Goal: Task Accomplishment & Management: Use online tool/utility

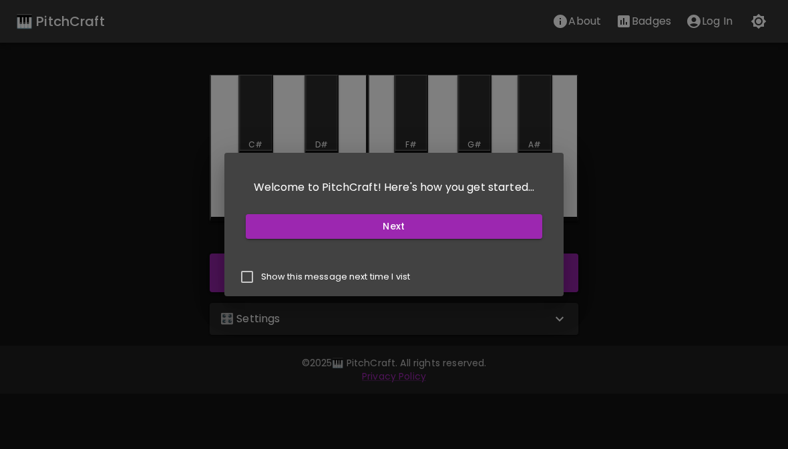
click at [515, 229] on button "Next" at bounding box center [394, 226] width 297 height 25
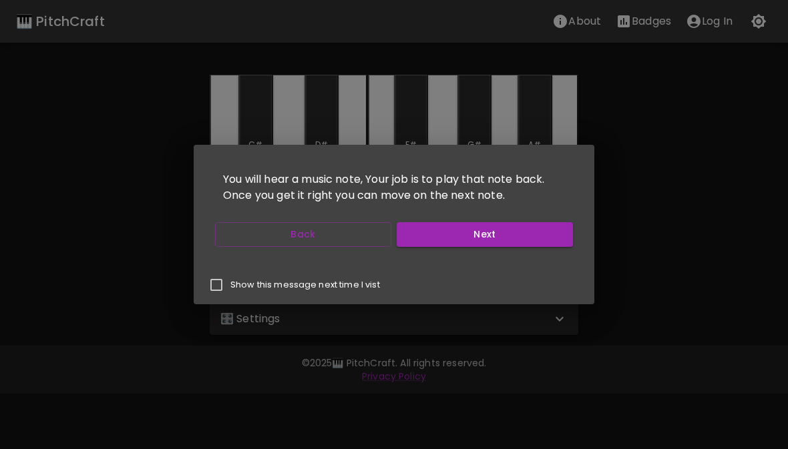
click at [515, 235] on button "Next" at bounding box center [485, 234] width 176 height 25
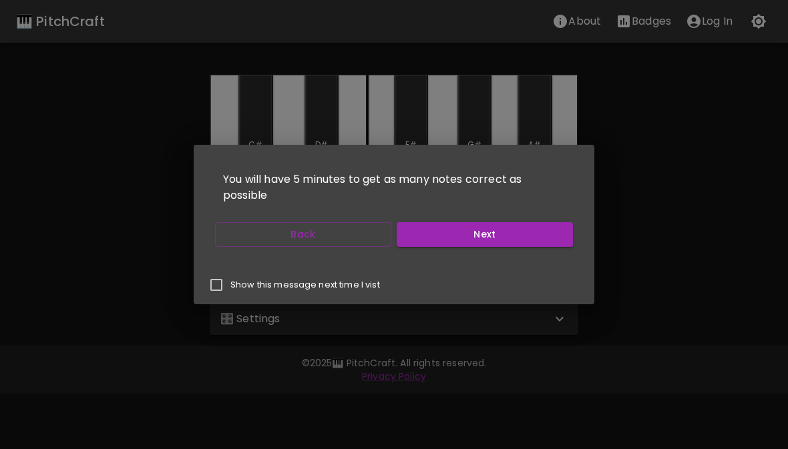
click at [555, 234] on button "Next" at bounding box center [485, 234] width 176 height 25
click at [554, 233] on button "Next" at bounding box center [485, 234] width 176 height 25
click at [526, 235] on button "Start Playing" at bounding box center [485, 234] width 176 height 25
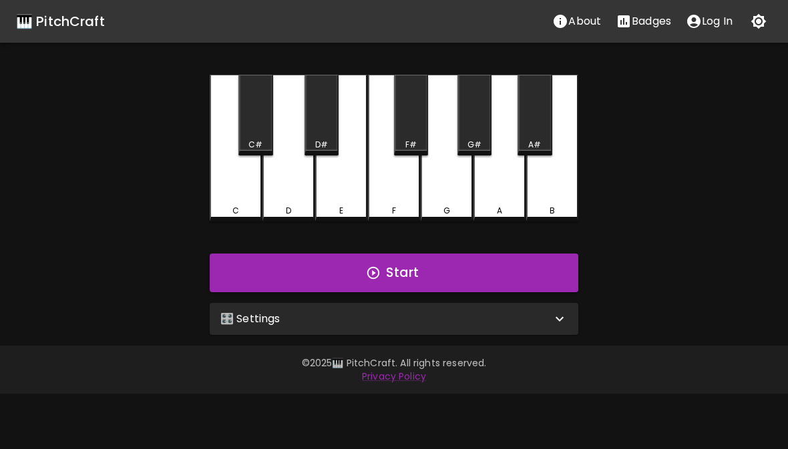
click at [696, 31] on button "Log In" at bounding box center [708, 21] width 61 height 27
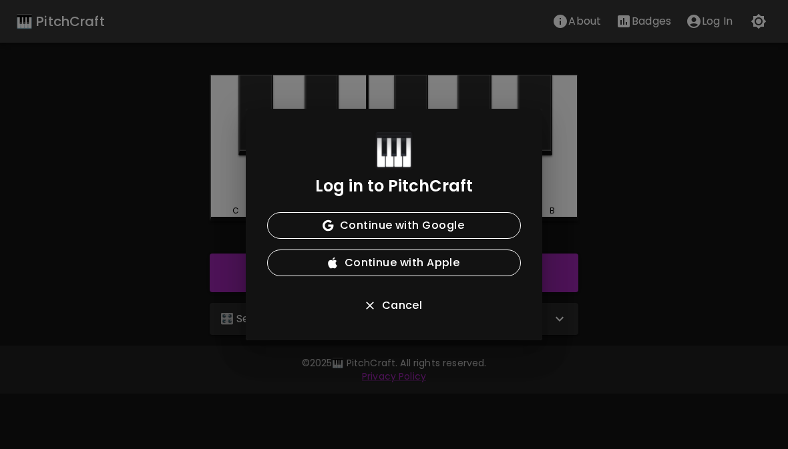
click at [489, 256] on button "Continue with Apple" at bounding box center [394, 263] width 254 height 27
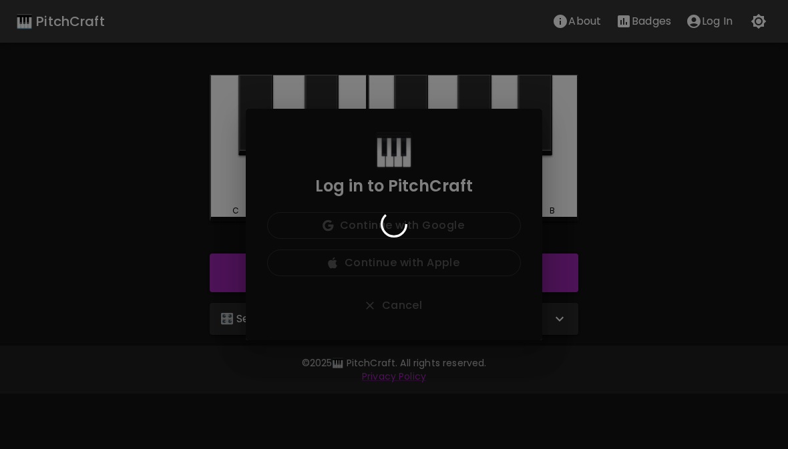
click at [445, 216] on div at bounding box center [394, 225] width 296 height 232
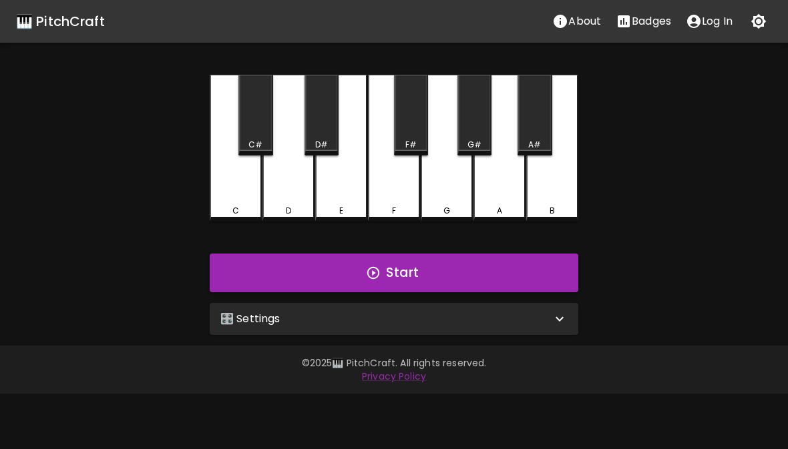
click at [708, 27] on p "Log In" at bounding box center [717, 21] width 31 height 16
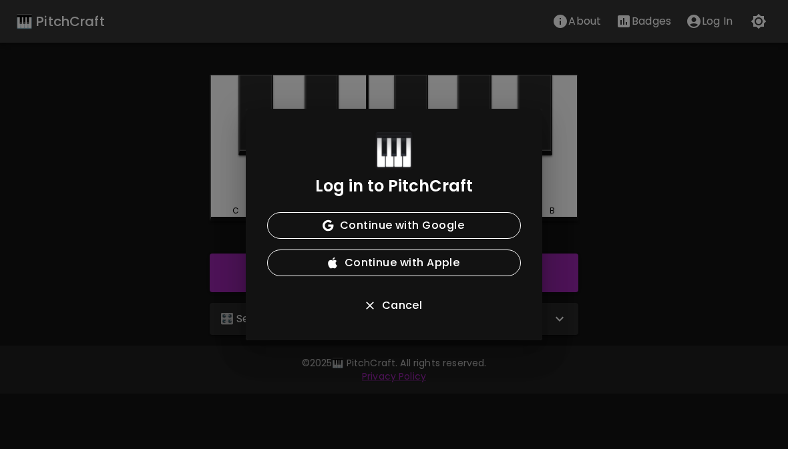
click at [473, 267] on button "Continue with Apple" at bounding box center [394, 263] width 254 height 27
click at [473, 228] on button "Continue with Google" at bounding box center [394, 225] width 254 height 27
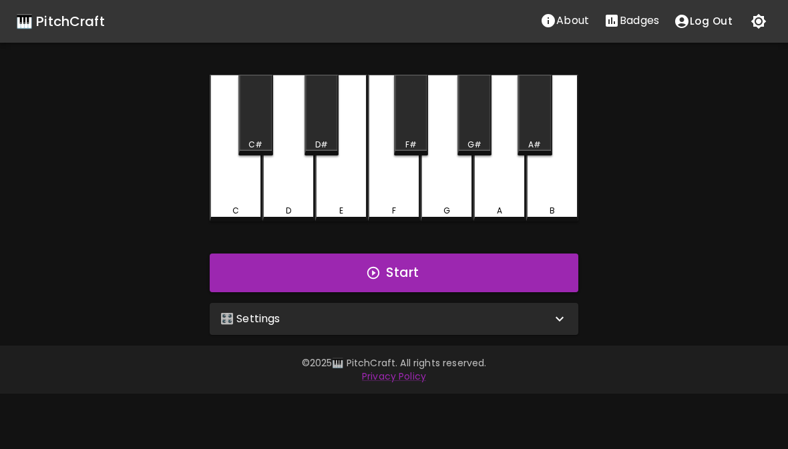
click at [516, 254] on button "Start" at bounding box center [394, 273] width 369 height 39
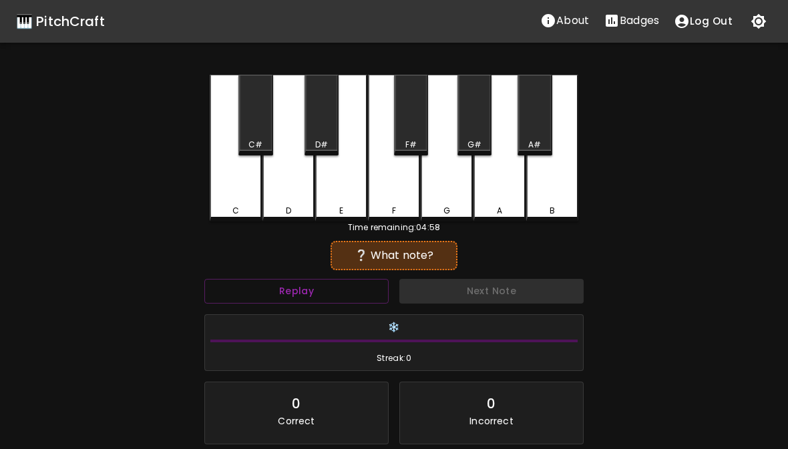
click at [341, 293] on button "Replay" at bounding box center [296, 291] width 184 height 25
click at [331, 289] on button "Replay" at bounding box center [296, 291] width 184 height 25
click at [338, 292] on button "Replay" at bounding box center [296, 291] width 184 height 25
click at [337, 292] on button "Replay" at bounding box center [296, 291] width 184 height 25
click at [344, 295] on button "Replay" at bounding box center [296, 291] width 184 height 25
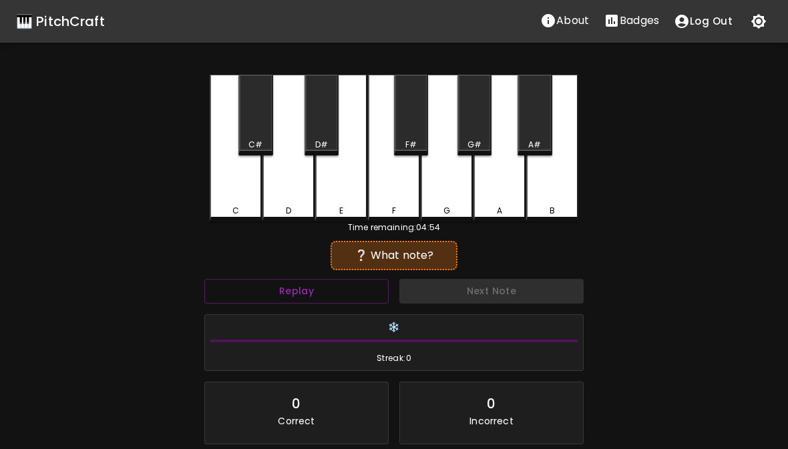
click at [343, 294] on button "Replay" at bounding box center [296, 291] width 184 height 25
click at [345, 288] on button "Replay" at bounding box center [296, 291] width 184 height 25
click at [350, 192] on div "E" at bounding box center [341, 148] width 52 height 147
click at [360, 185] on div "E" at bounding box center [341, 148] width 52 height 147
click at [315, 119] on div "D#" at bounding box center [321, 115] width 34 height 81
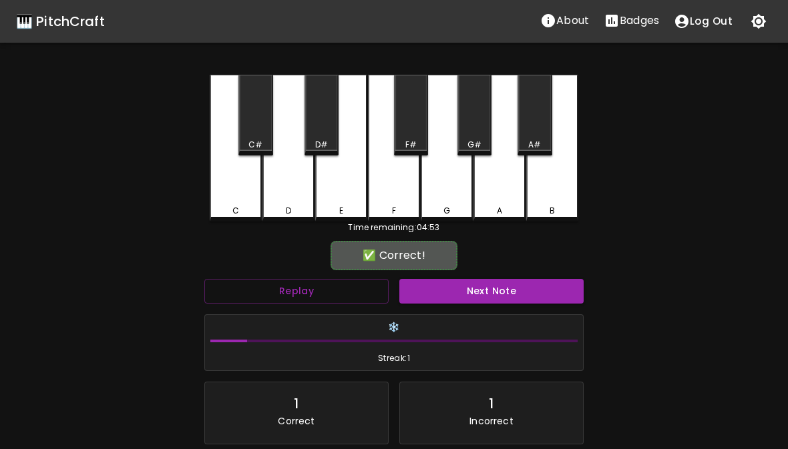
click at [322, 130] on div "D#" at bounding box center [321, 115] width 34 height 81
click at [322, 122] on div "D#" at bounding box center [321, 115] width 34 height 81
click at [320, 124] on div "D#" at bounding box center [321, 115] width 34 height 81
